Goal: Transaction & Acquisition: Subscribe to service/newsletter

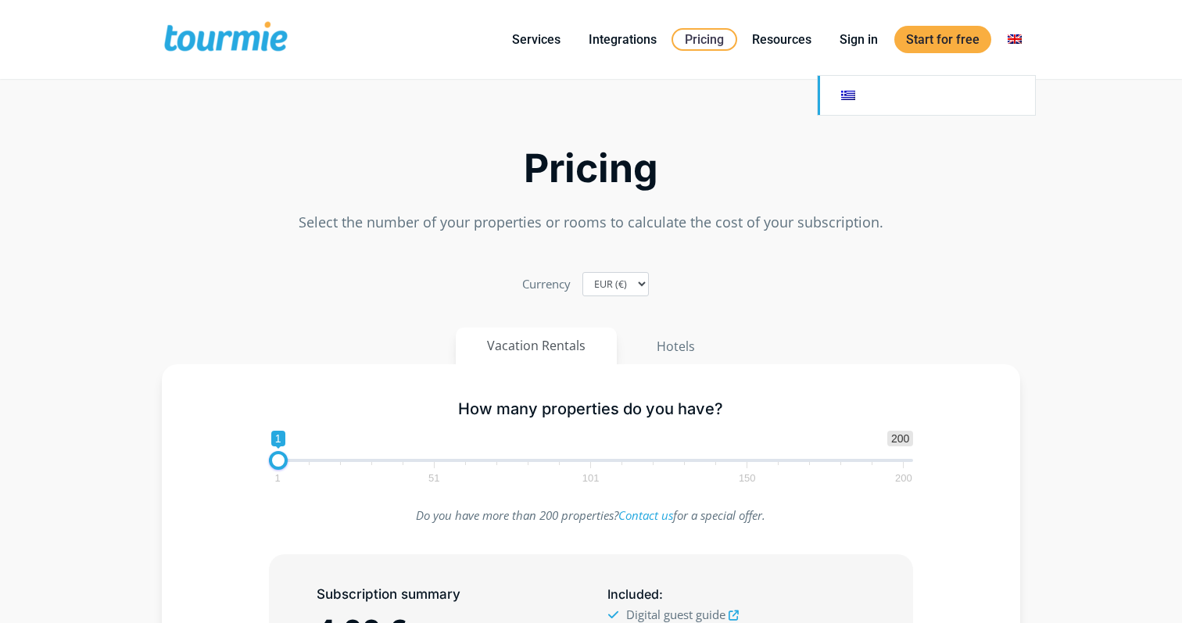
click at [842, 100] on link at bounding box center [926, 95] width 217 height 39
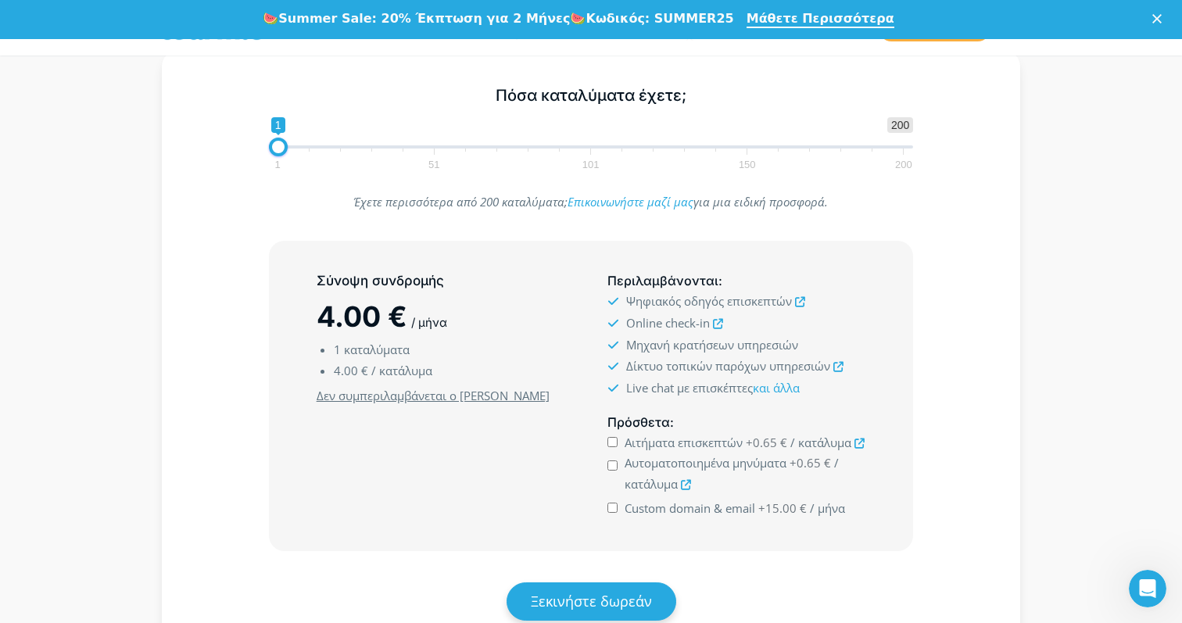
scroll to position [274, 0]
type input "30"
click at [370, 144] on span "1 200 0 0 1 1 51 101 150 200" at bounding box center [591, 141] width 645 height 51
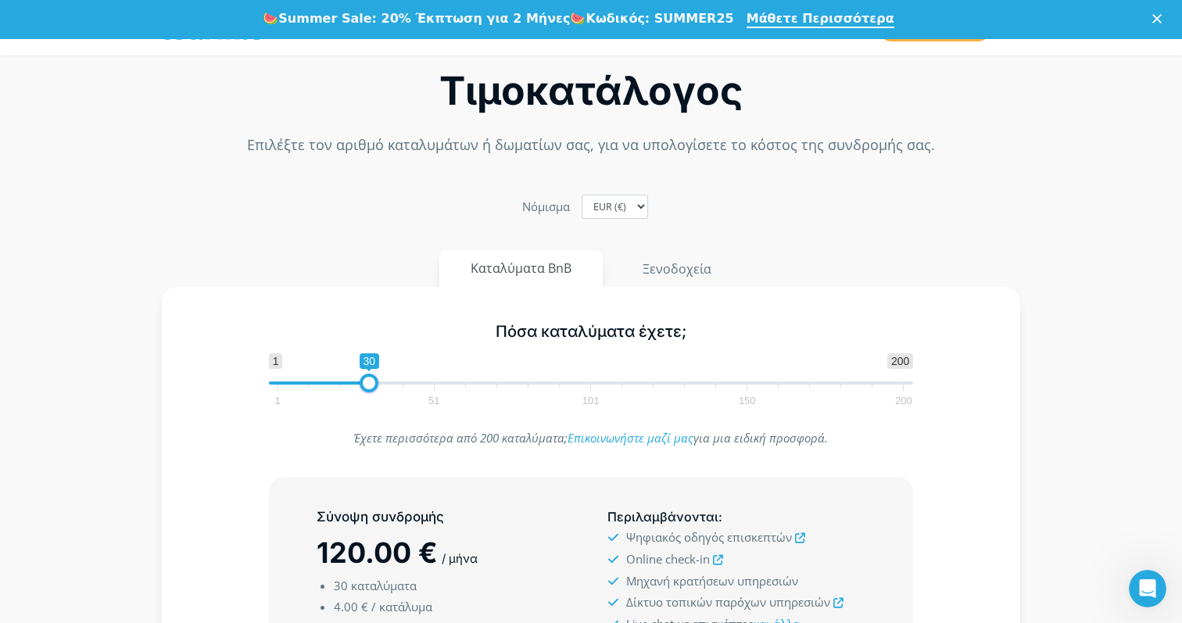
scroll to position [0, 0]
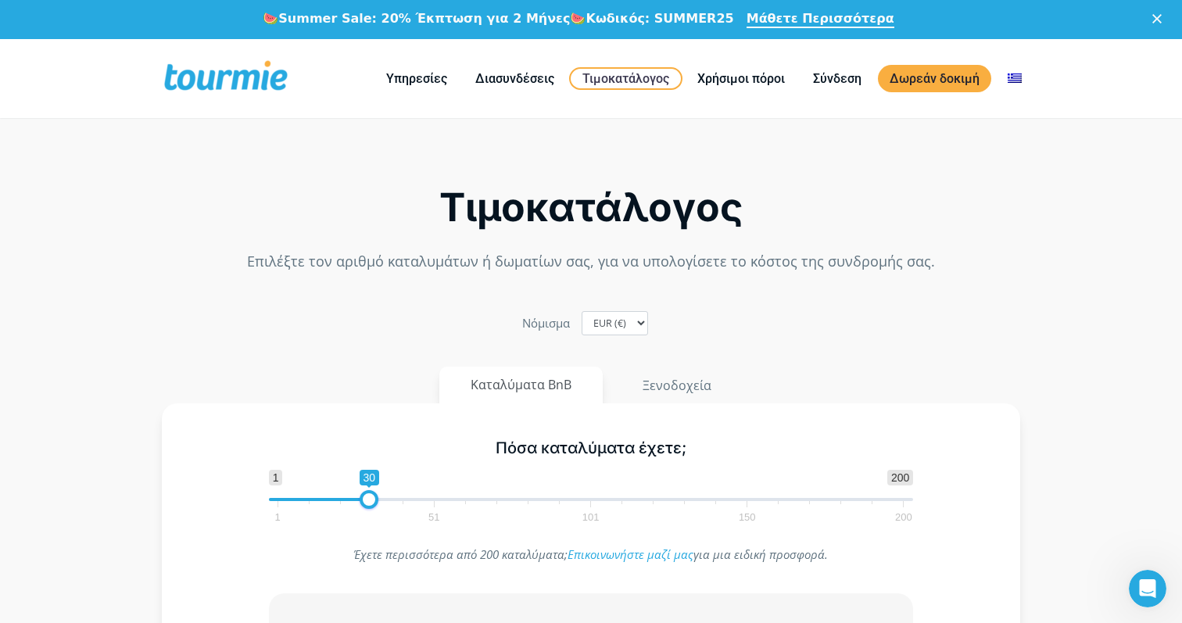
click at [250, 70] on span at bounding box center [226, 78] width 128 height 37
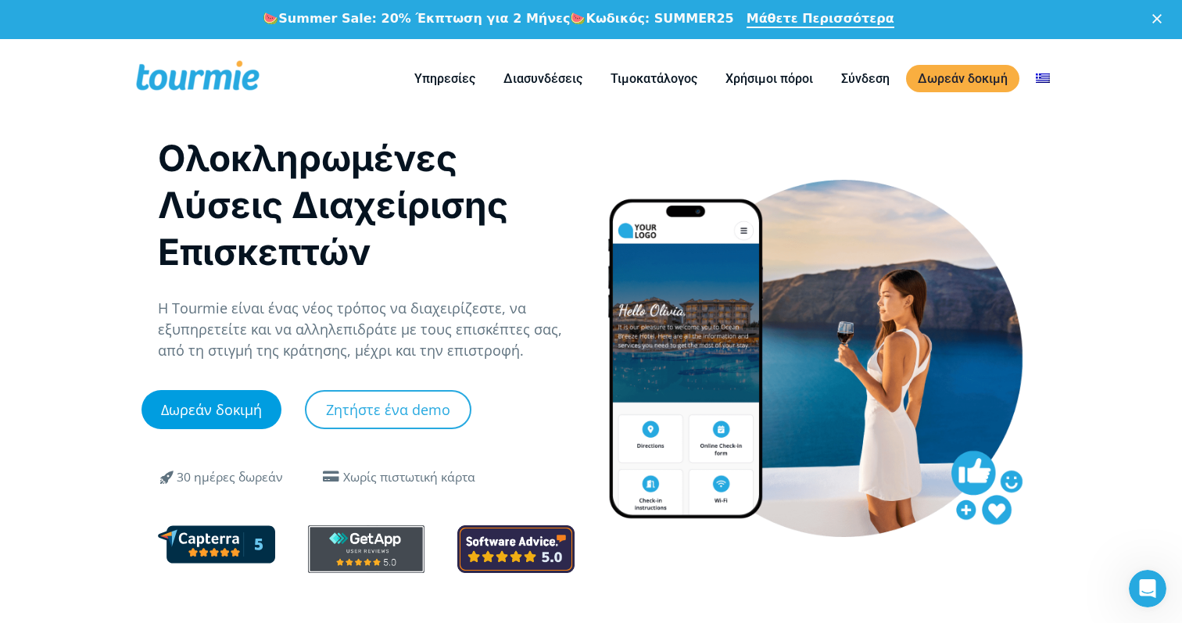
click at [211, 390] on link "Δωρεάν δοκιμή" at bounding box center [211, 409] width 140 height 39
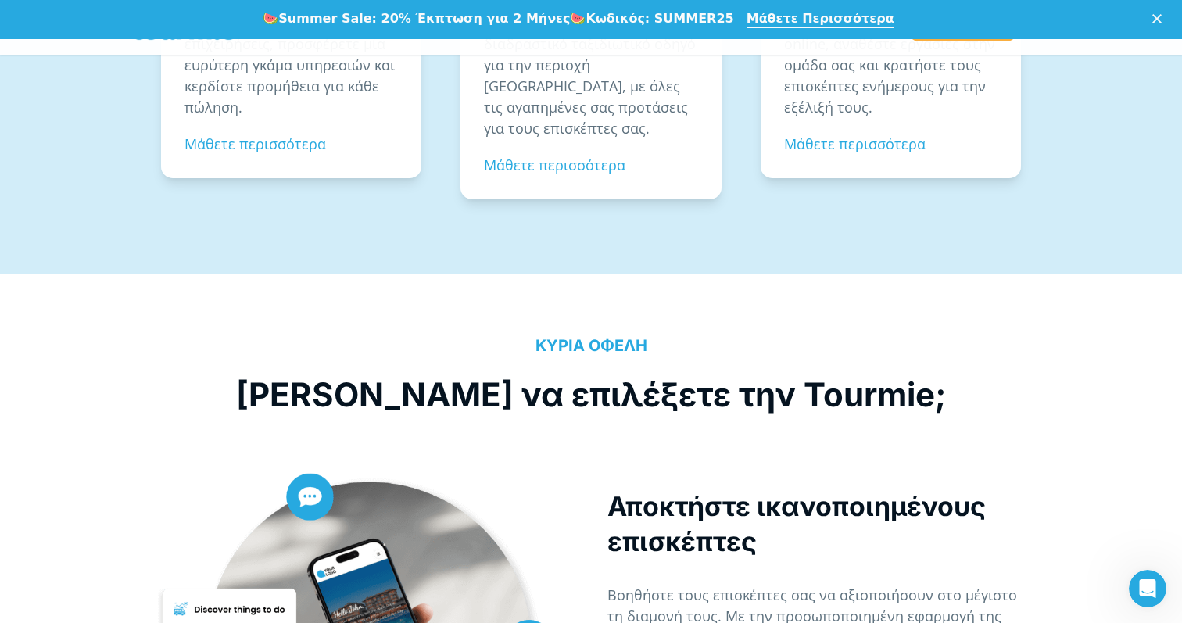
scroll to position [3241, 0]
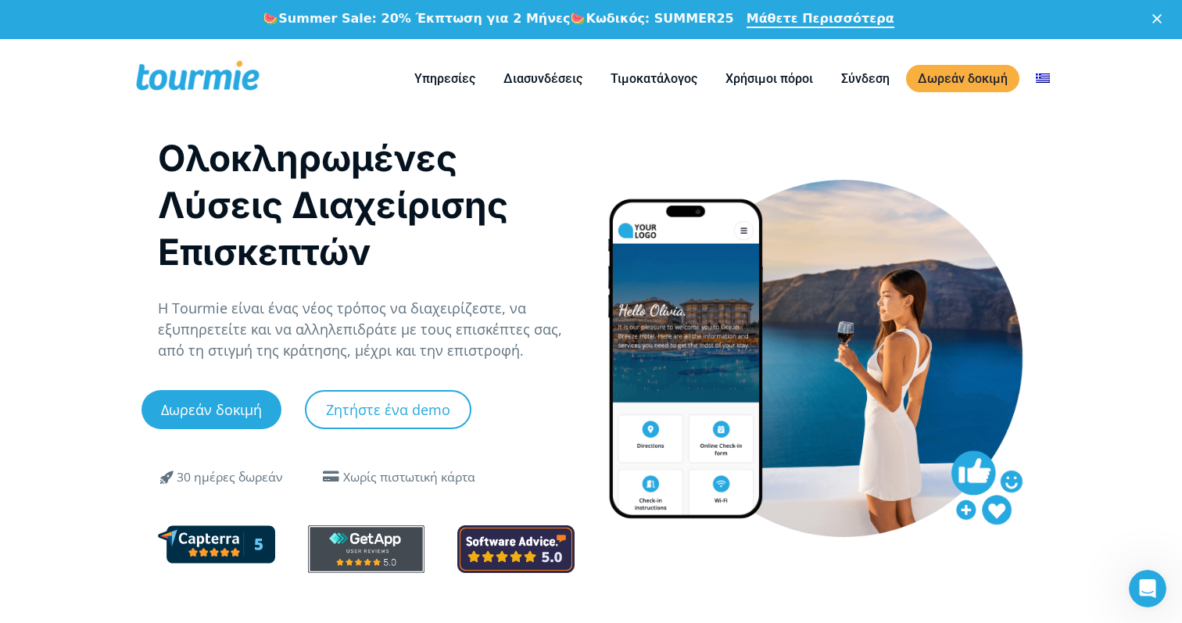
scroll to position [0, 0]
click at [168, 74] on span at bounding box center [198, 78] width 128 height 37
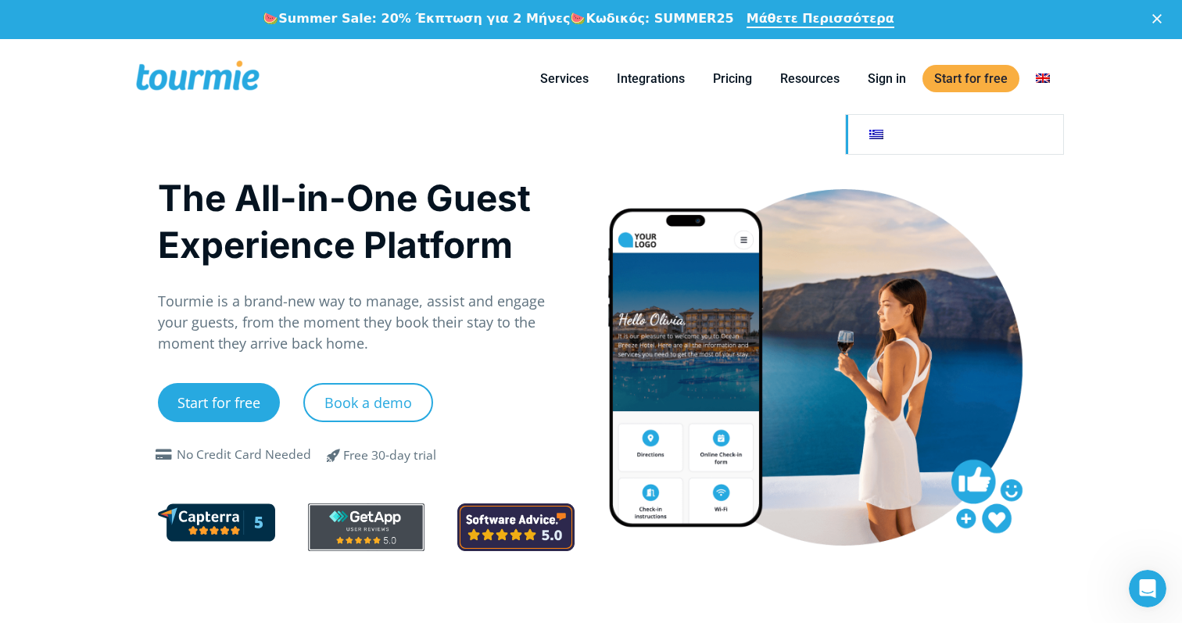
click at [879, 140] on link at bounding box center [954, 134] width 217 height 39
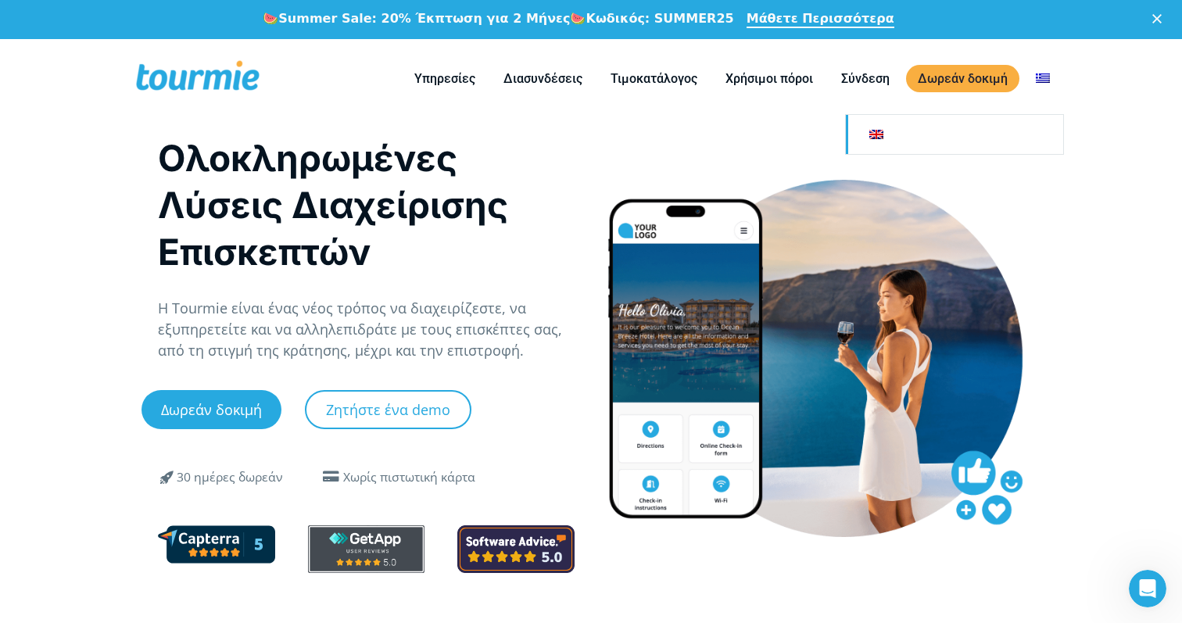
click at [883, 120] on link at bounding box center [954, 134] width 217 height 39
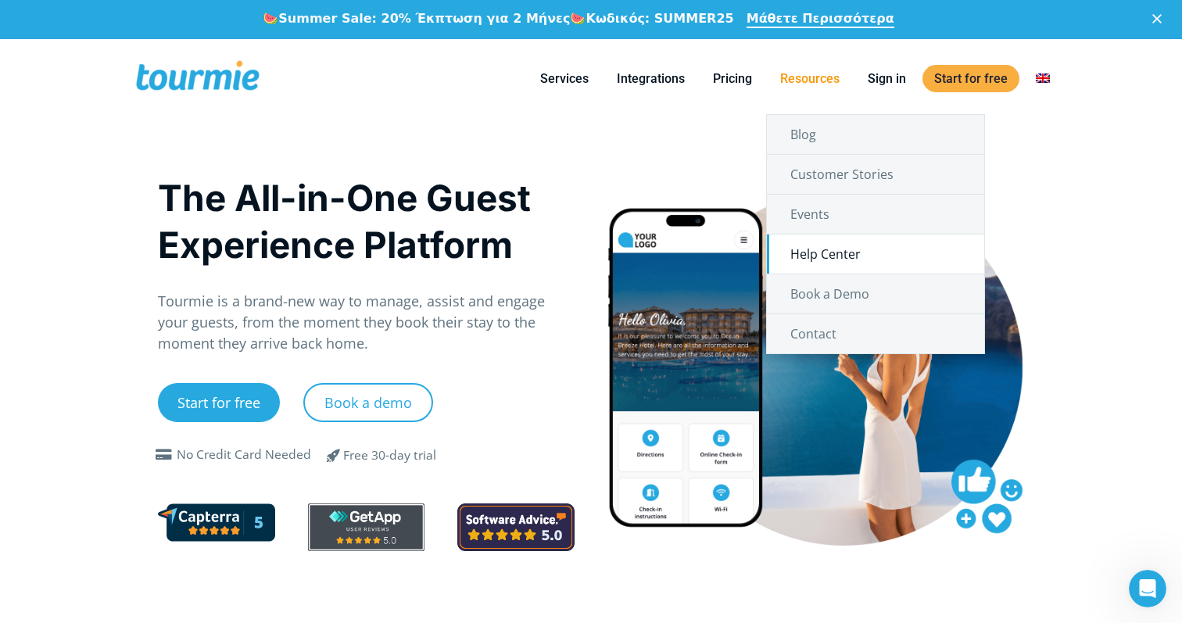
click at [800, 246] on link "Help Center" at bounding box center [875, 254] width 217 height 39
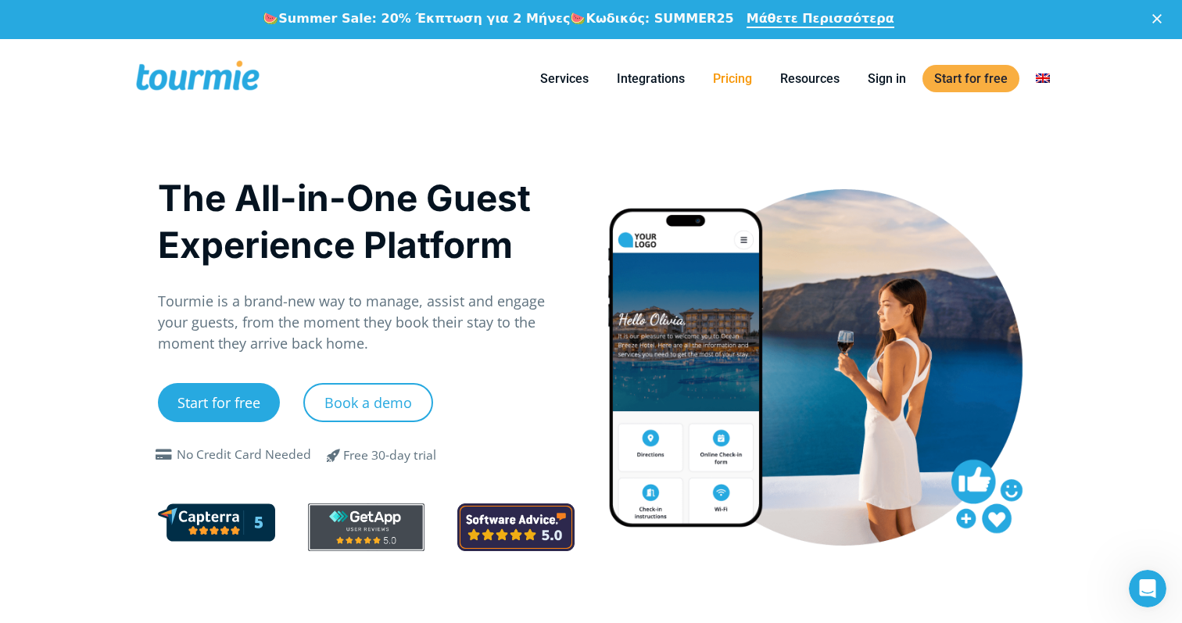
click at [736, 77] on link "Pricing" at bounding box center [732, 79] width 63 height 20
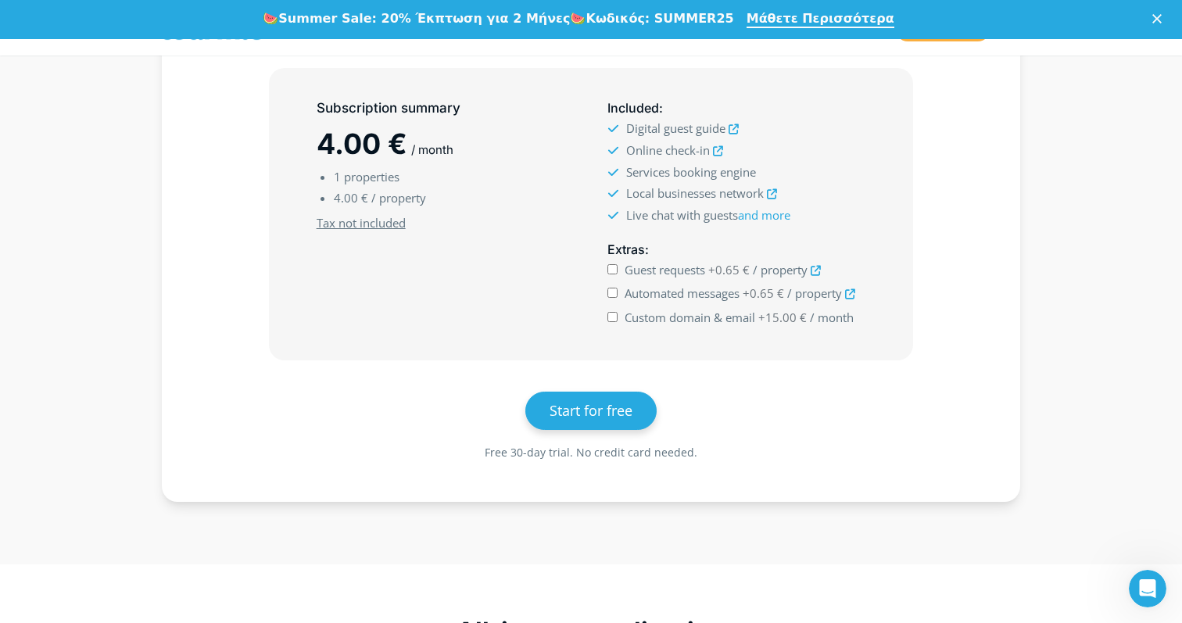
scroll to position [515, 0]
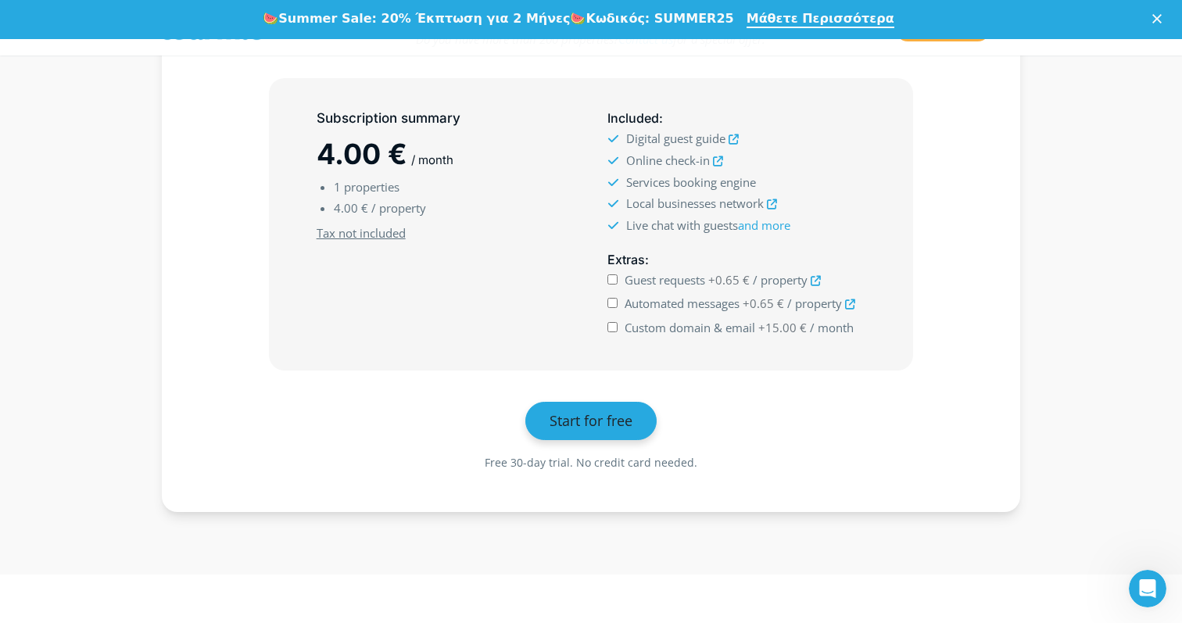
click at [580, 416] on span "Start for free" at bounding box center [591, 420] width 83 height 19
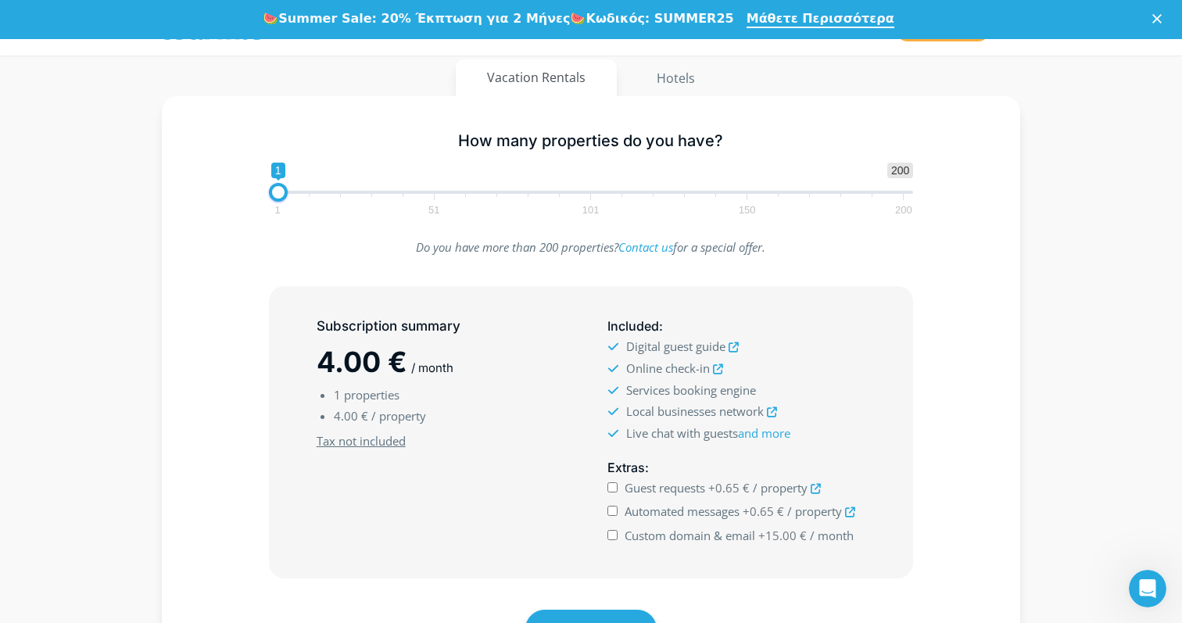
scroll to position [296, 0]
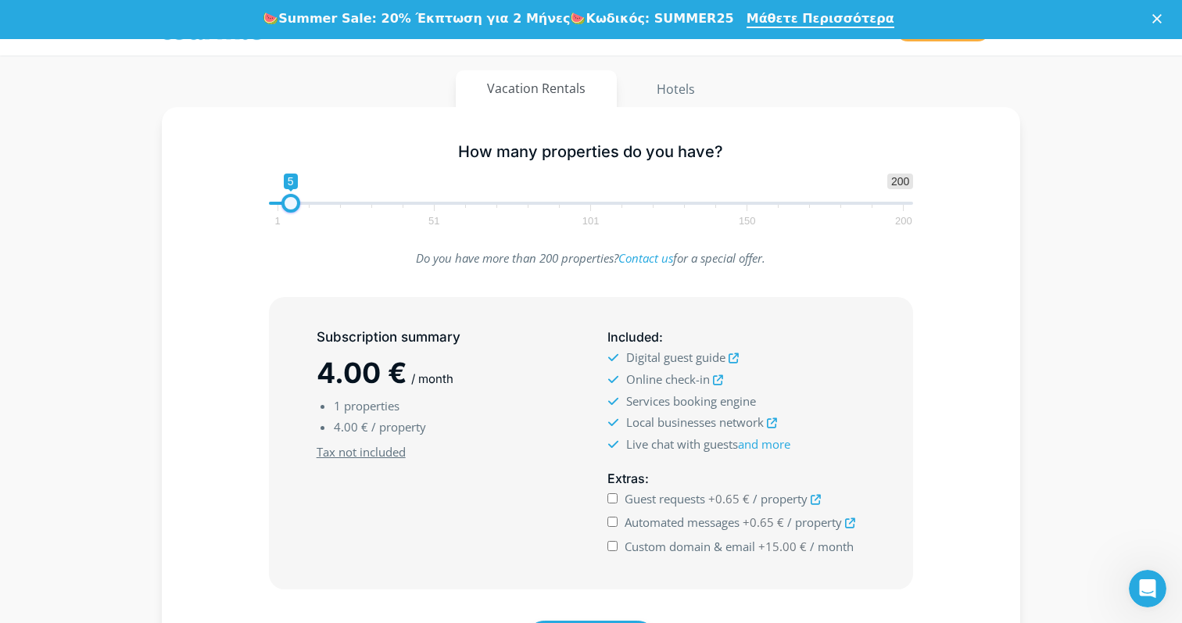
drag, startPoint x: 281, startPoint y: 198, endPoint x: 293, endPoint y: 200, distance: 12.7
click at [293, 200] on span at bounding box center [290, 203] width 19 height 19
drag, startPoint x: 291, startPoint y: 204, endPoint x: 313, endPoint y: 205, distance: 21.9
click at [313, 205] on span at bounding box center [312, 203] width 19 height 19
type input "15"
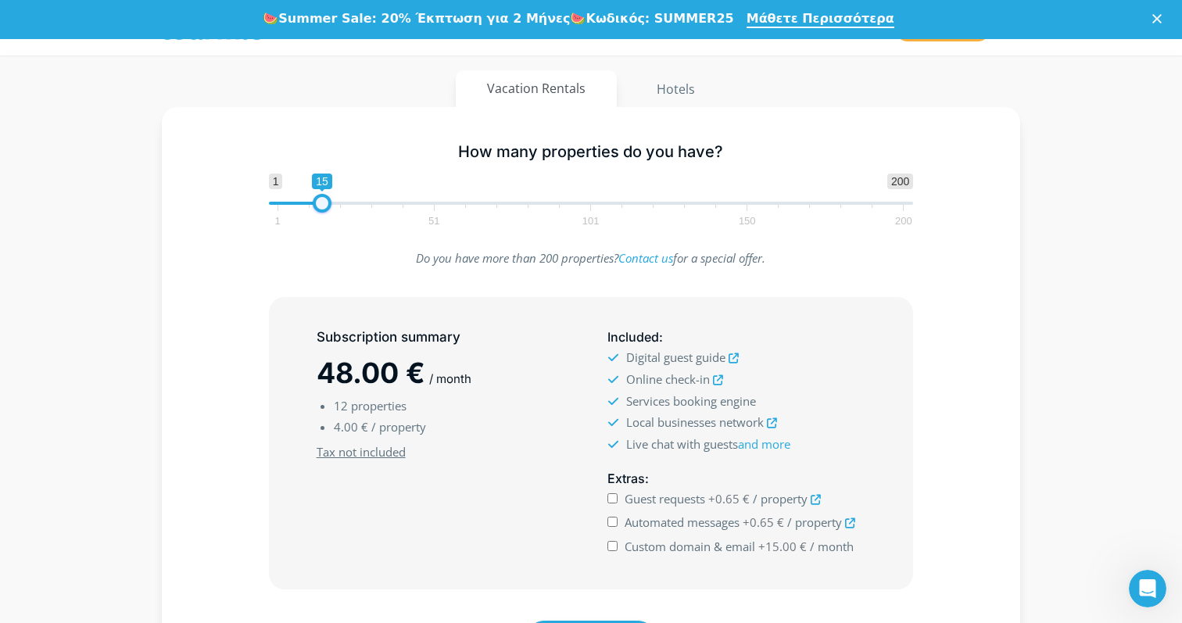
drag, startPoint x: 313, startPoint y: 205, endPoint x: 323, endPoint y: 205, distance: 10.2
click at [323, 205] on span at bounding box center [322, 203] width 19 height 19
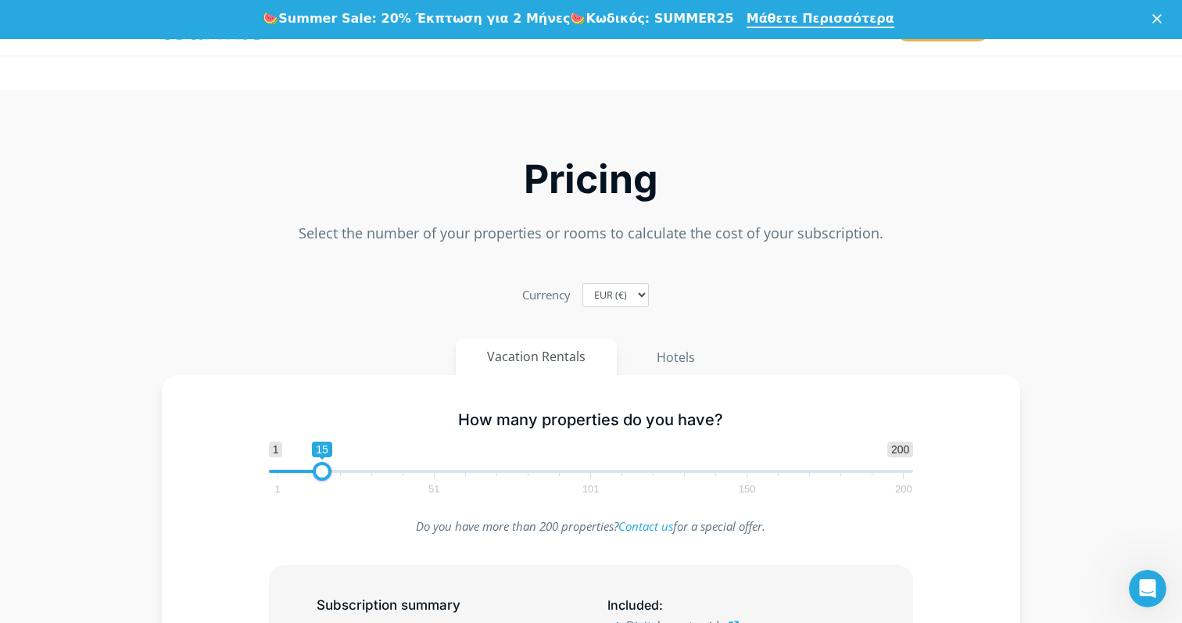
scroll to position [0, 0]
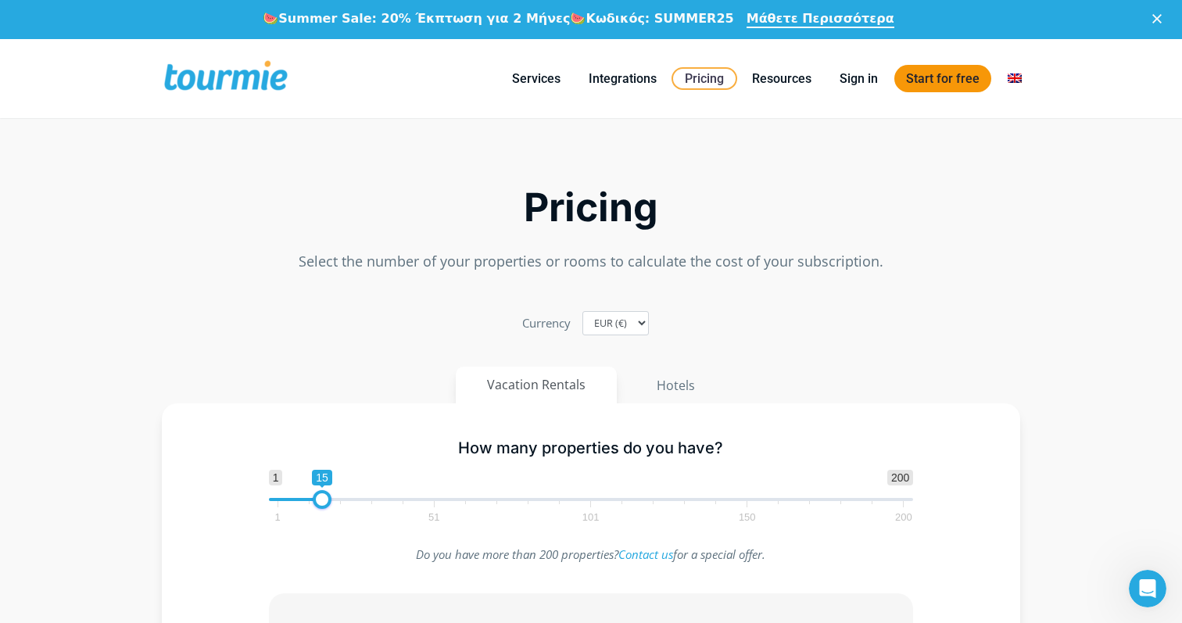
click at [927, 82] on link "Start for free" at bounding box center [942, 78] width 97 height 27
click at [861, 131] on link at bounding box center [926, 134] width 217 height 39
